Goal: Navigation & Orientation: Go to known website

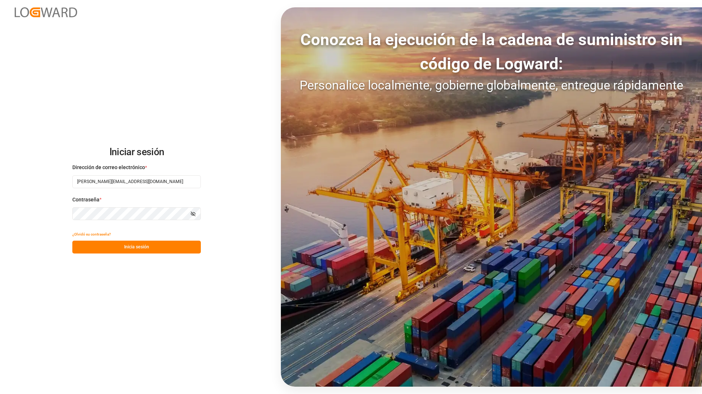
click at [153, 250] on button "Inicia sesión" at bounding box center [136, 247] width 128 height 13
